Goal: Transaction & Acquisition: Purchase product/service

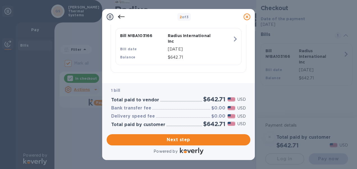
scroll to position [144, 0]
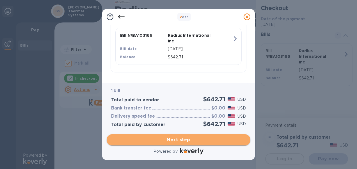
click at [185, 138] on span "Next step" at bounding box center [178, 140] width 135 height 7
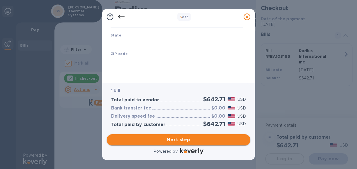
scroll to position [106, 0]
type input "[GEOGRAPHIC_DATA]"
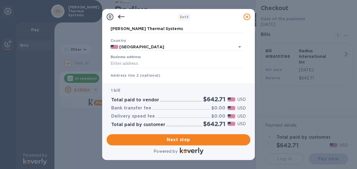
scroll to position [56, 0]
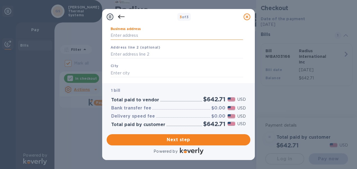
click at [162, 35] on input "Business address" at bounding box center [177, 35] width 133 height 8
type input "980 Hurricane Road"
type input "Franklin"
type input "IN"
type input "46131"
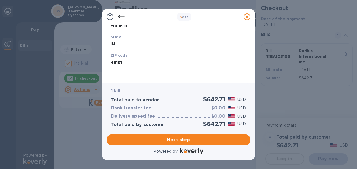
scroll to position [106, 0]
click at [180, 139] on span "Next step" at bounding box center [178, 140] width 135 height 7
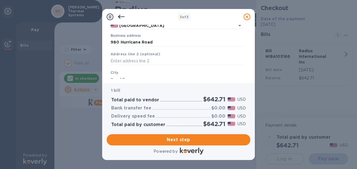
scroll to position [78, 0]
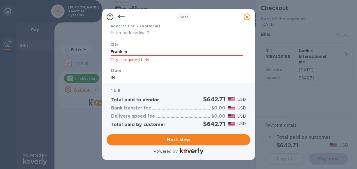
drag, startPoint x: 139, startPoint y: 53, endPoint x: 110, endPoint y: 52, distance: 29.2
click at [110, 52] on div "City [GEOGRAPHIC_DATA] is required field" at bounding box center [176, 52] width 137 height 26
type input "Franklin"
click at [121, 79] on div "Business Information Legal business name Please provide the legal name that app…" at bounding box center [178, 54] width 153 height 58
drag, startPoint x: 119, startPoint y: 77, endPoint x: 110, endPoint y: 71, distance: 10.3
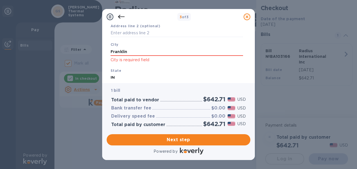
click at [110, 71] on div "State [US_STATE]" at bounding box center [176, 74] width 137 height 19
type input "IN"
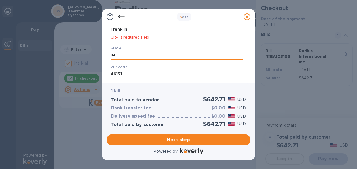
scroll to position [107, 0]
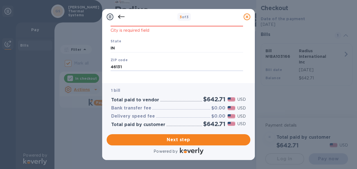
drag, startPoint x: 128, startPoint y: 67, endPoint x: 104, endPoint y: 66, distance: 23.6
click at [104, 66] on div "Business Information Legal business name Please provide the legal name that app…" at bounding box center [178, 54] width 153 height 58
type input "46131"
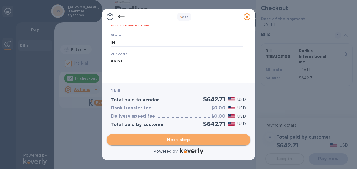
click at [178, 140] on span "Next step" at bounding box center [178, 140] width 135 height 7
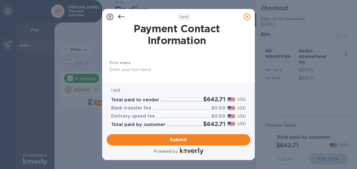
scroll to position [29, 0]
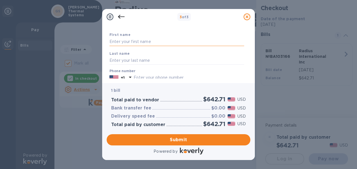
click at [180, 40] on input "text" at bounding box center [177, 42] width 135 height 8
click at [161, 37] on div "First name" at bounding box center [176, 39] width 139 height 19
click at [160, 40] on input "text" at bounding box center [177, 42] width 135 height 8
type input "[PERSON_NAME]"
click at [116, 58] on input "text" at bounding box center [177, 60] width 135 height 8
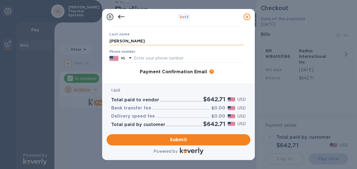
scroll to position [57, 0]
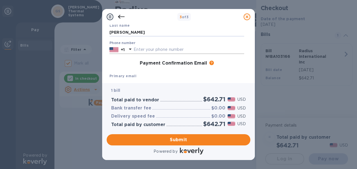
type input "[PERSON_NAME]"
click at [176, 47] on input "text" at bounding box center [189, 50] width 111 height 8
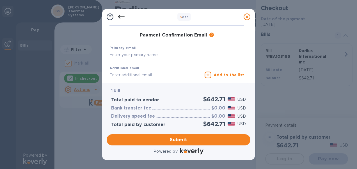
type input "3174419621"
click at [132, 54] on input "text" at bounding box center [177, 55] width 135 height 8
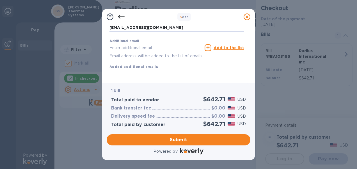
scroll to position [119, 0]
type input "[EMAIL_ADDRESS][DOMAIN_NAME]"
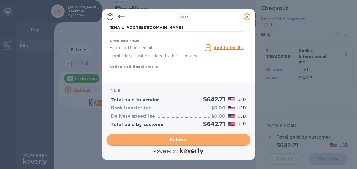
click at [195, 138] on span "Submit" at bounding box center [178, 140] width 135 height 7
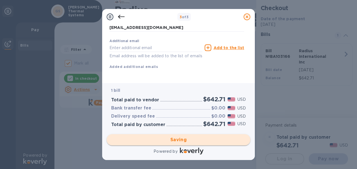
checkbox input "false"
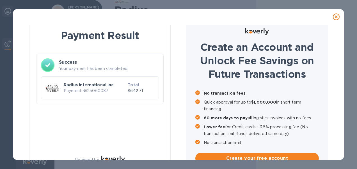
scroll to position [0, 0]
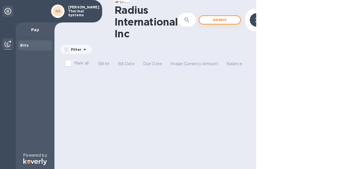
click at [223, 19] on span "Add bill" at bounding box center [220, 20] width 32 height 7
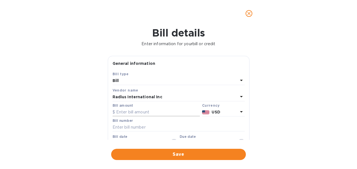
click at [133, 110] on input "text" at bounding box center [156, 112] width 87 height 8
type input "295.07"
click at [149, 121] on div "Bill number" at bounding box center [179, 125] width 132 height 13
click at [128, 127] on input "text" at bounding box center [179, 127] width 132 height 8
type input "BO"
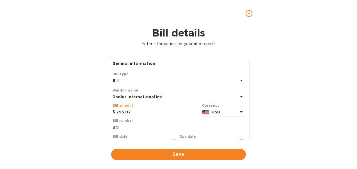
click at [136, 110] on input "295.07" at bounding box center [158, 112] width 84 height 8
drag, startPoint x: 135, startPoint y: 110, endPoint x: 111, endPoint y: 108, distance: 24.0
click at [111, 108] on div "Save Bill type Bill Vendor name Radius International Inc Bill amount $ 295.07 C…" at bounding box center [178, 120] width 141 height 99
type input "390.07"
click at [128, 127] on input "BO" at bounding box center [179, 127] width 132 height 8
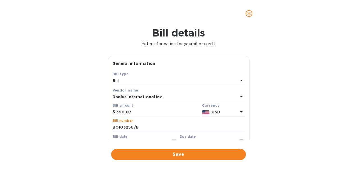
type input "BO103256/B"
click at [132, 138] on div "Bill date [DATE]" at bounding box center [145, 141] width 65 height 13
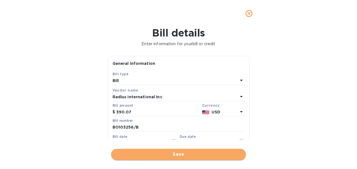
click at [179, 154] on span "Save" at bounding box center [179, 154] width 126 height 7
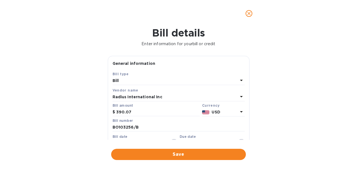
click at [253, 12] on button "close" at bounding box center [249, 13] width 13 height 13
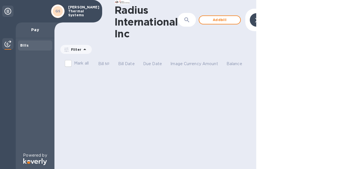
click at [8, 12] on icon at bounding box center [7, 11] width 7 height 7
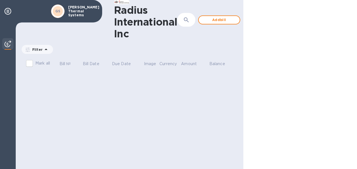
click at [39, 13] on div "[PERSON_NAME] Thermal Systems" at bounding box center [51, 11] width 102 height 22
click at [184, 19] on icon "button" at bounding box center [186, 20] width 7 height 7
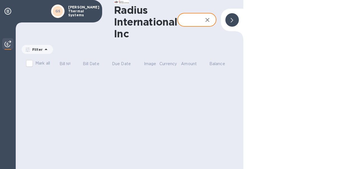
click at [234, 17] on div "Radius International Inc ​ Add bill" at bounding box center [130, 20] width 228 height 40
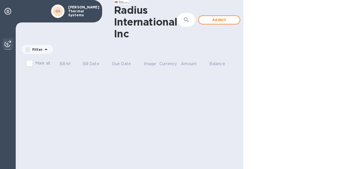
click at [11, 42] on img at bounding box center [7, 43] width 7 height 7
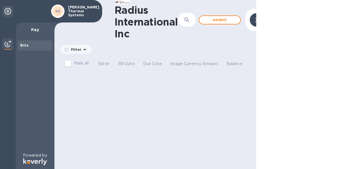
click at [37, 30] on p "Pay" at bounding box center [35, 30] width 30 height 6
click at [26, 46] on b "Bills" at bounding box center [24, 45] width 8 height 4
click at [81, 48] on icon at bounding box center [84, 49] width 7 height 7
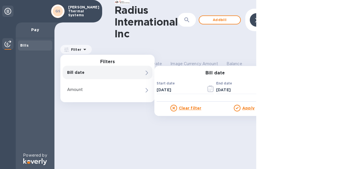
click at [87, 74] on p "Bill date" at bounding box center [98, 73] width 62 height 6
click at [121, 70] on p "Bill date" at bounding box center [98, 73] width 62 height 6
click at [168, 93] on input "[DATE]" at bounding box center [179, 90] width 45 height 8
click at [245, 107] on u "Apply" at bounding box center [249, 108] width 12 height 4
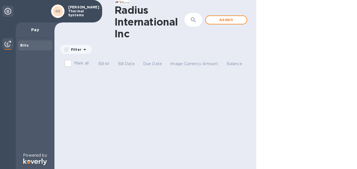
click at [0, 0] on icon at bounding box center [0, 0] width 0 height 0
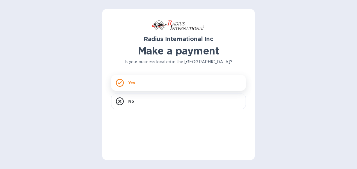
click at [166, 78] on div "Yes" at bounding box center [178, 83] width 135 height 16
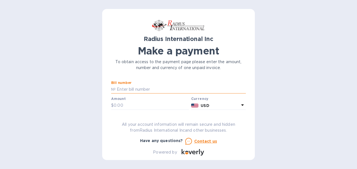
click at [173, 90] on input "text" at bounding box center [181, 89] width 130 height 8
type input "BO103256B"
click at [129, 102] on input "text" at bounding box center [151, 105] width 75 height 8
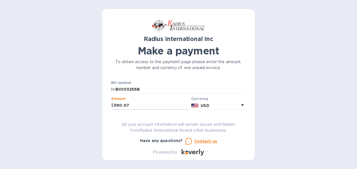
type input "390.07"
click at [241, 105] on icon at bounding box center [242, 105] width 3 height 1
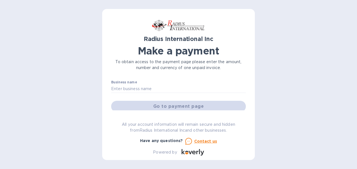
scroll to position [25, 0]
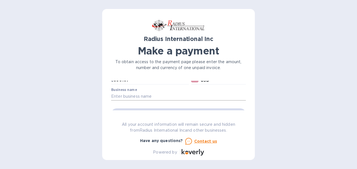
click at [173, 96] on input "text" at bounding box center [178, 96] width 135 height 8
type input "[PERSON_NAME] Thermal Systems"
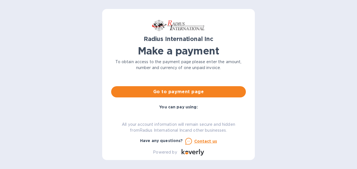
scroll to position [53, 0]
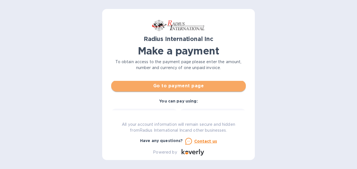
click at [200, 87] on span "Go to payment page" at bounding box center [179, 86] width 126 height 7
